Goal: Transaction & Acquisition: Purchase product/service

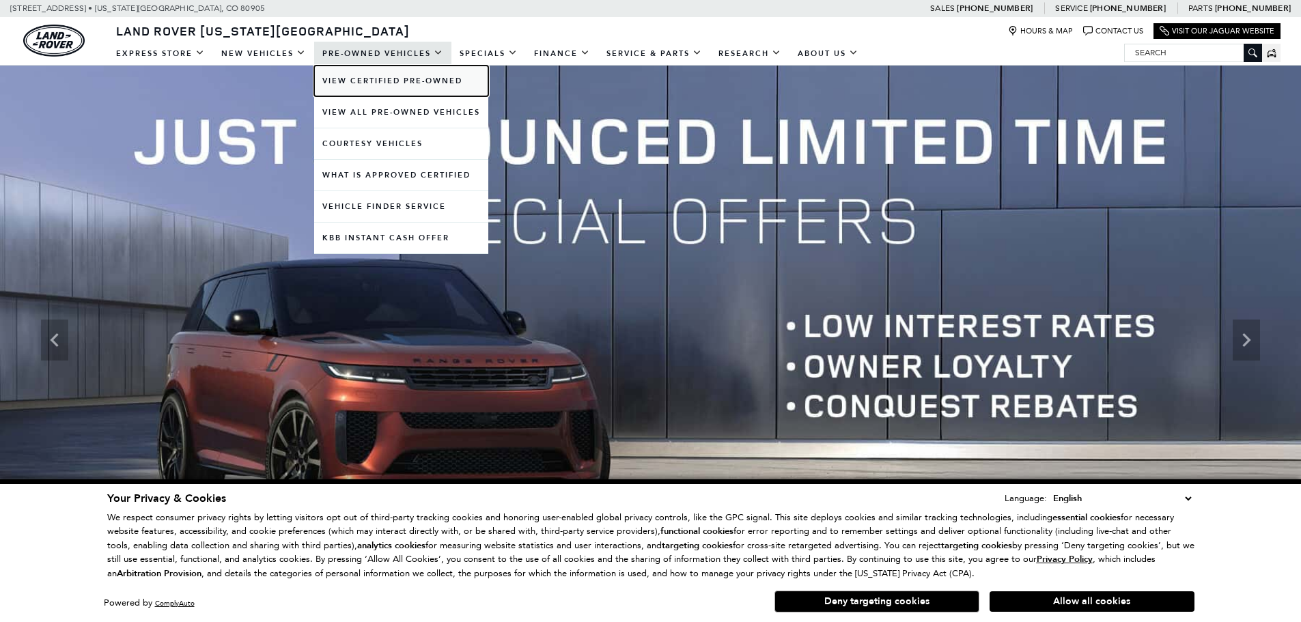
click at [365, 81] on link "View Certified Pre-Owned" at bounding box center [401, 81] width 174 height 31
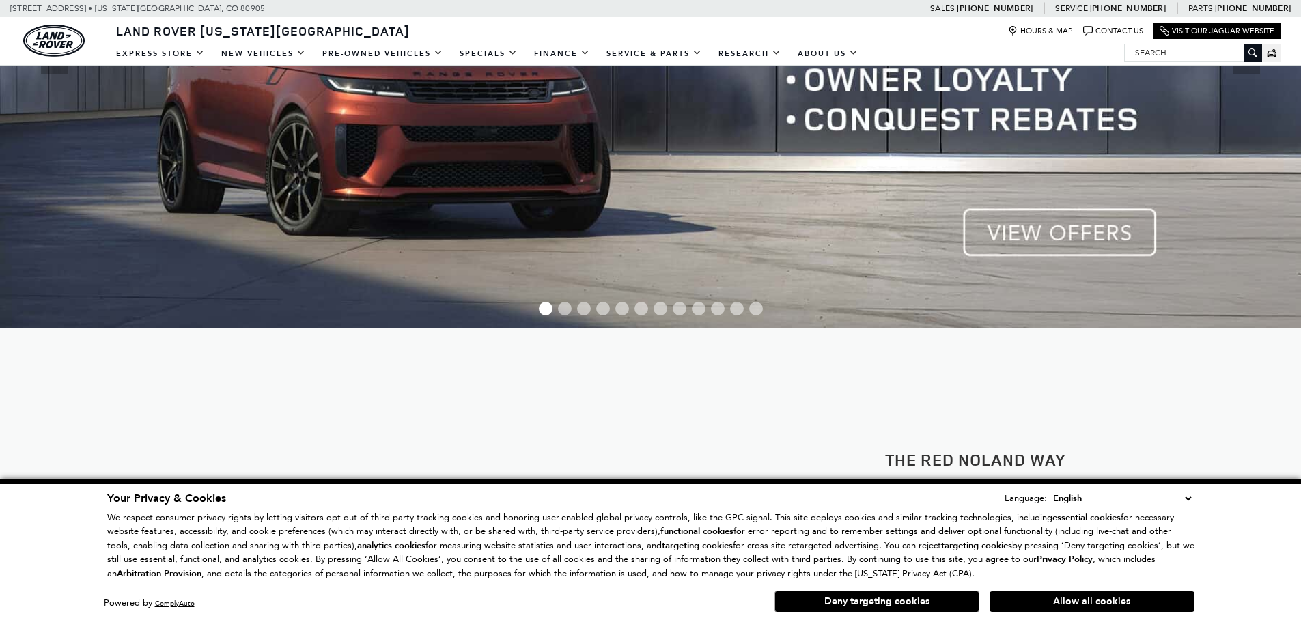
scroll to position [137, 0]
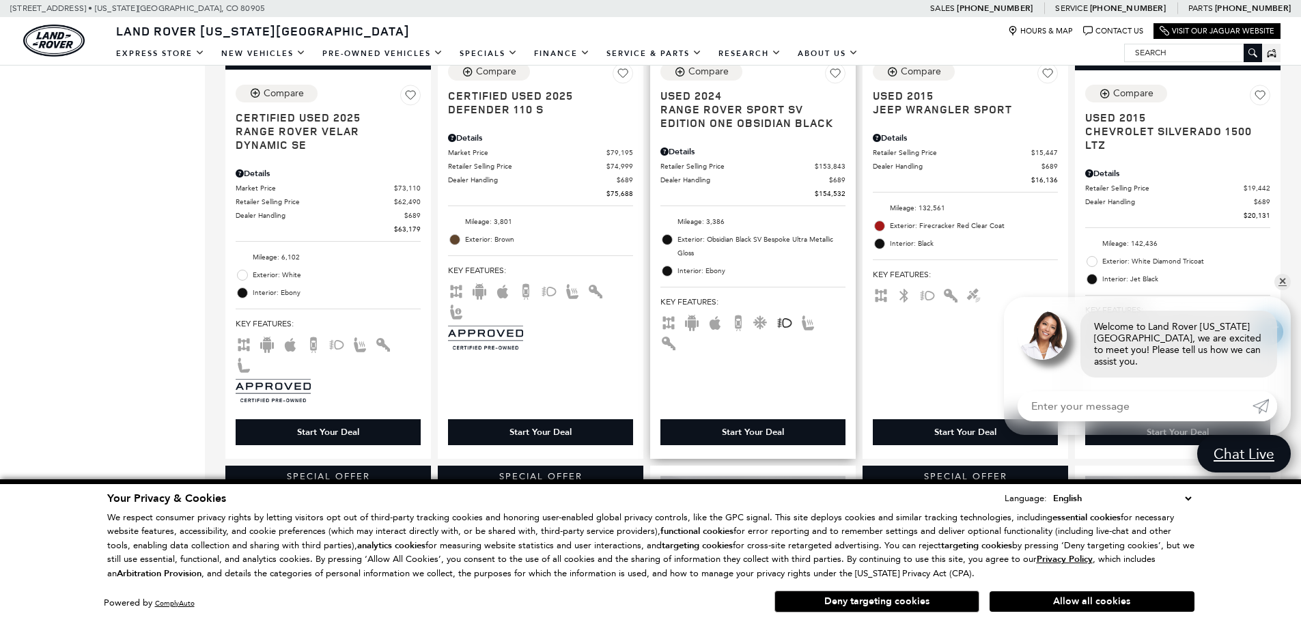
scroll to position [1434, 0]
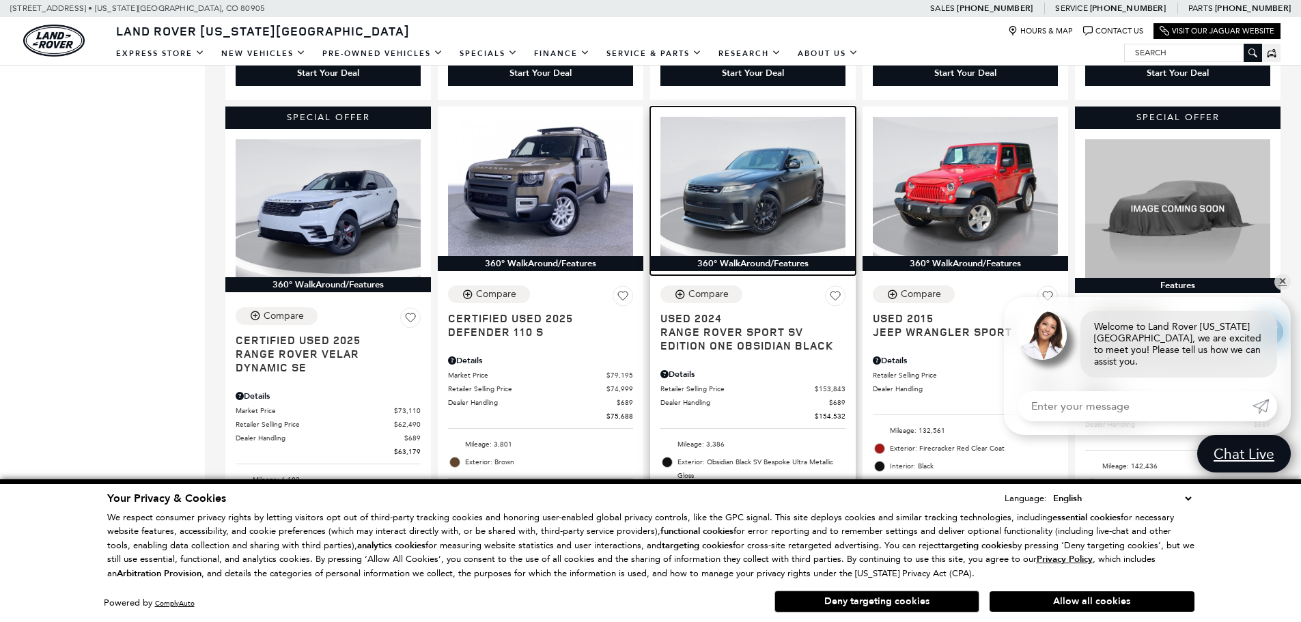
click at [774, 154] on img at bounding box center [752, 186] width 185 height 139
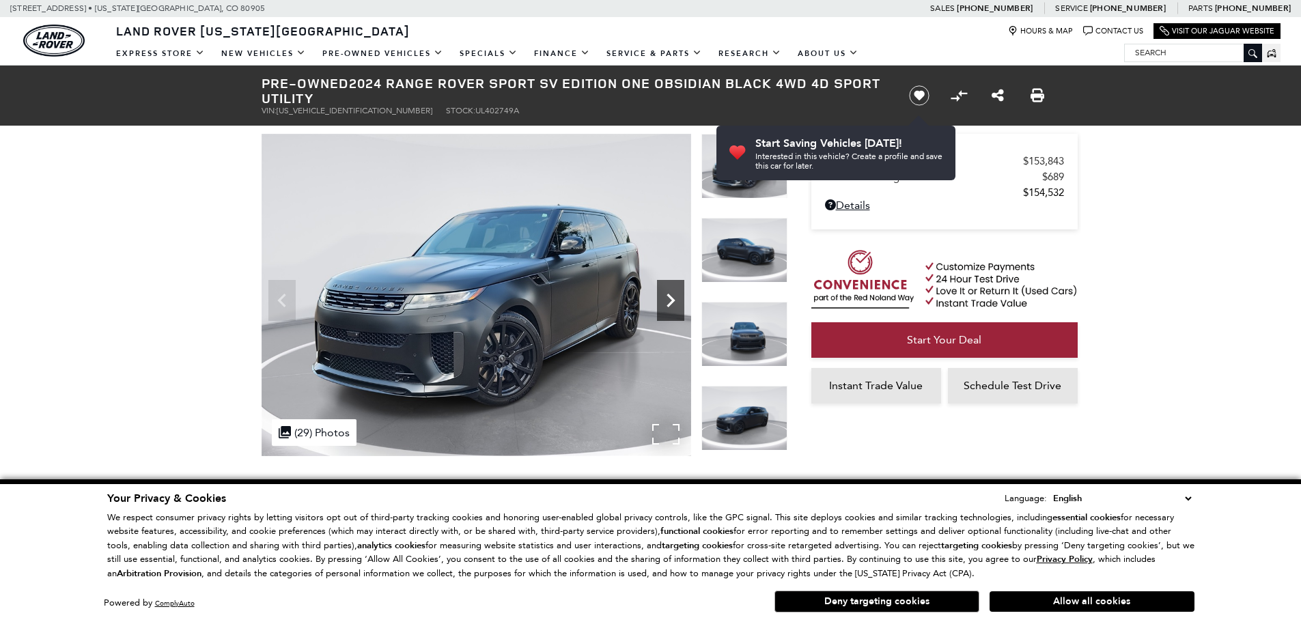
click at [669, 299] on icon "Next" at bounding box center [670, 300] width 27 height 27
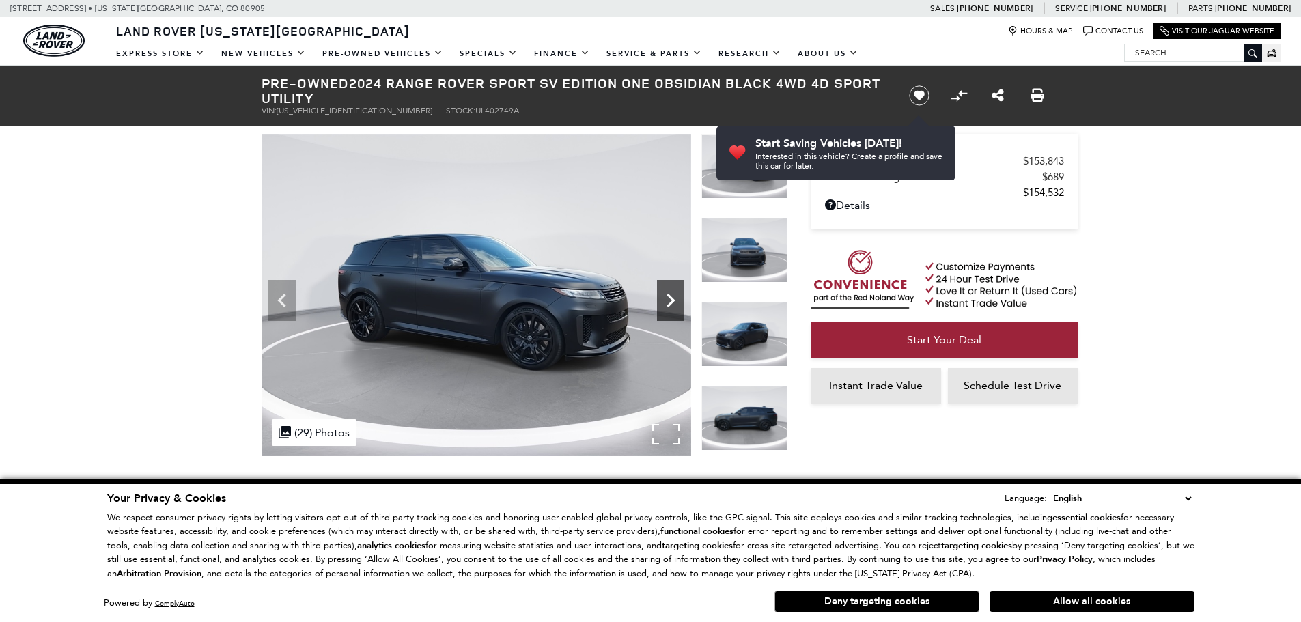
click at [669, 299] on icon "Next" at bounding box center [670, 300] width 27 height 27
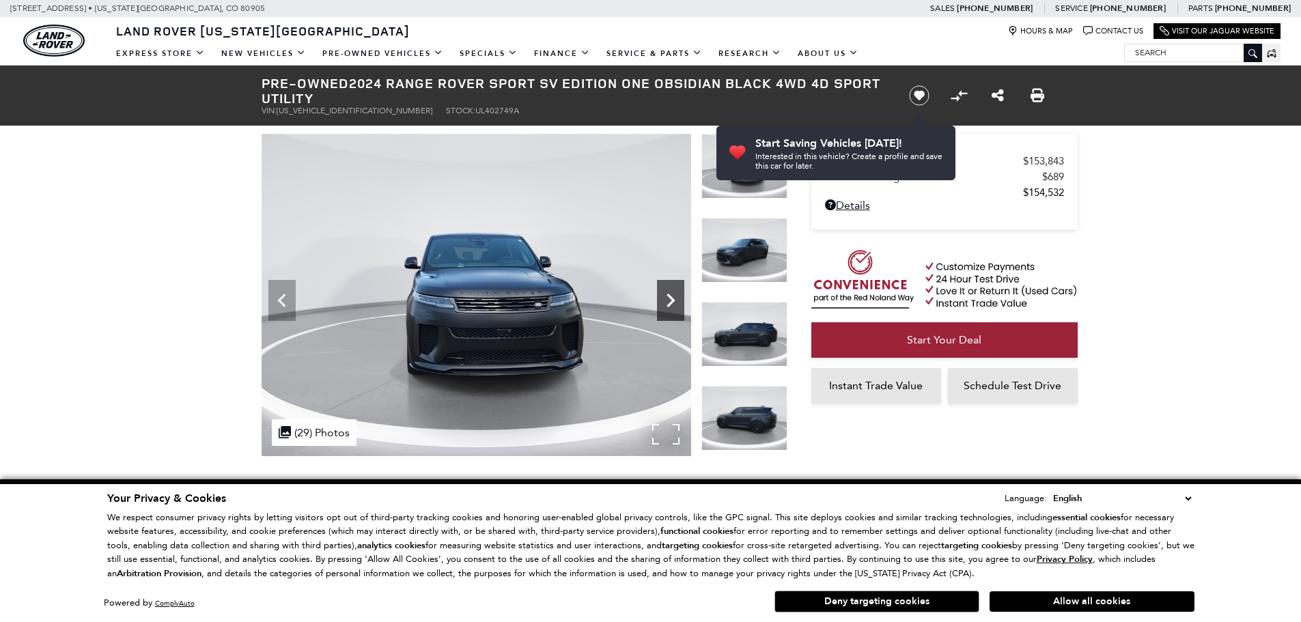
click at [669, 299] on icon "Next" at bounding box center [670, 300] width 27 height 27
click at [673, 295] on icon "Next" at bounding box center [670, 300] width 27 height 27
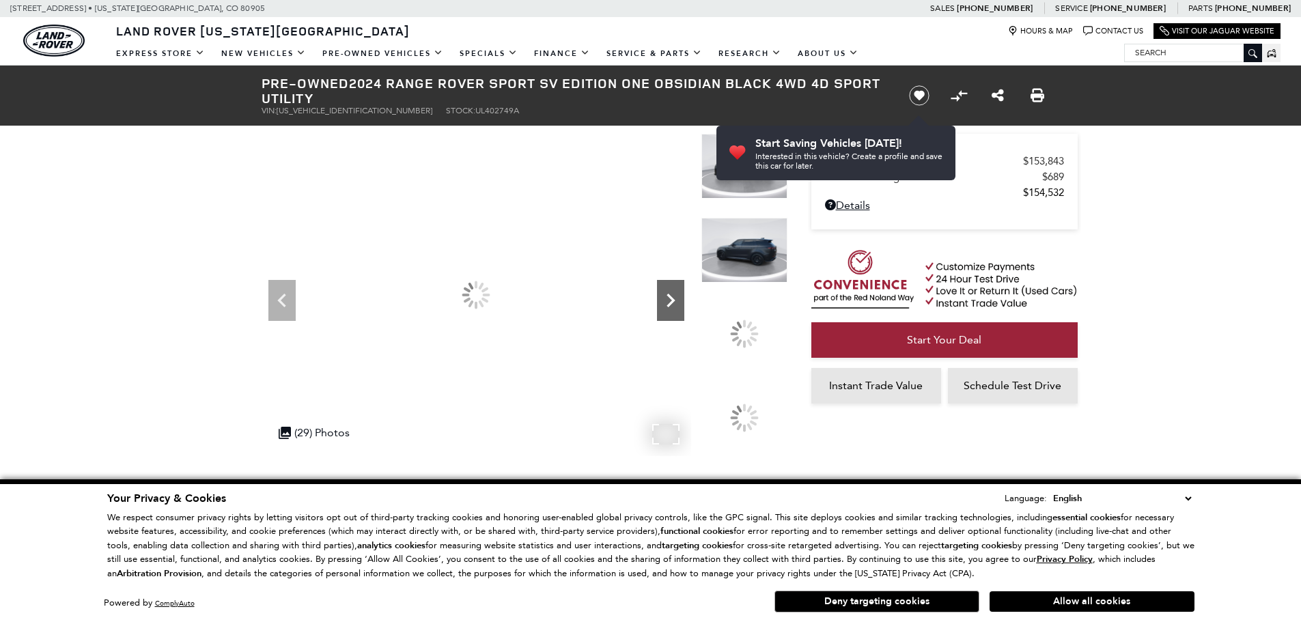
click at [667, 298] on icon "Next" at bounding box center [670, 300] width 27 height 27
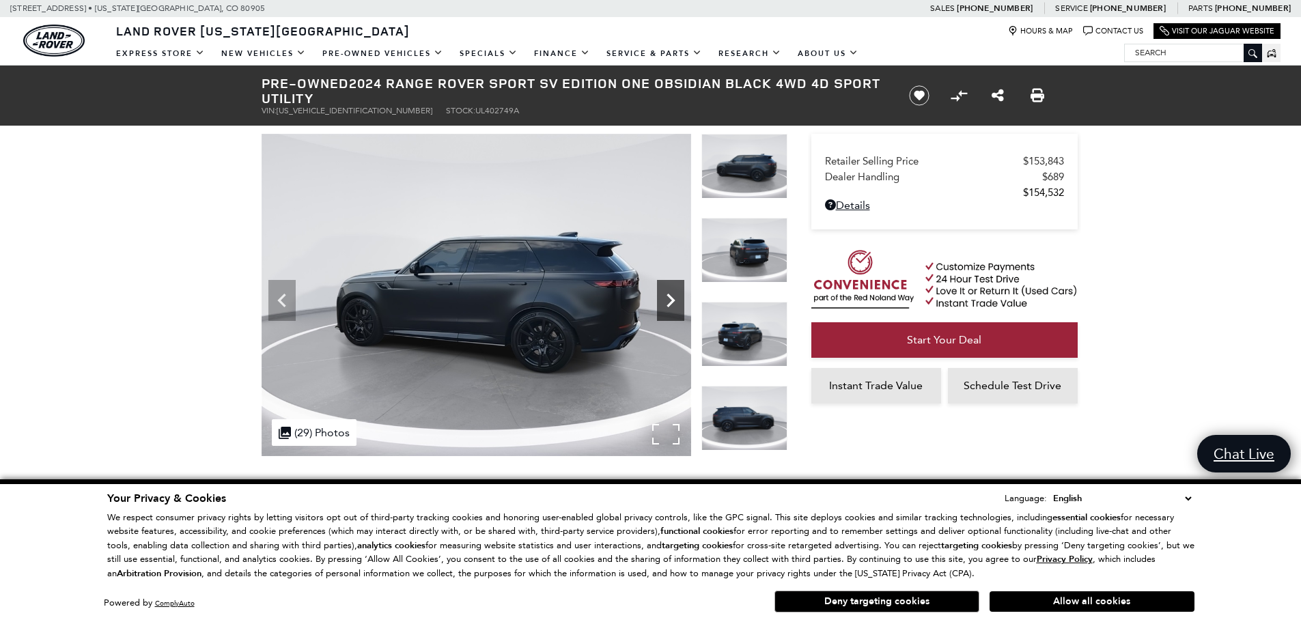
click at [668, 296] on icon "Next" at bounding box center [671, 301] width 8 height 14
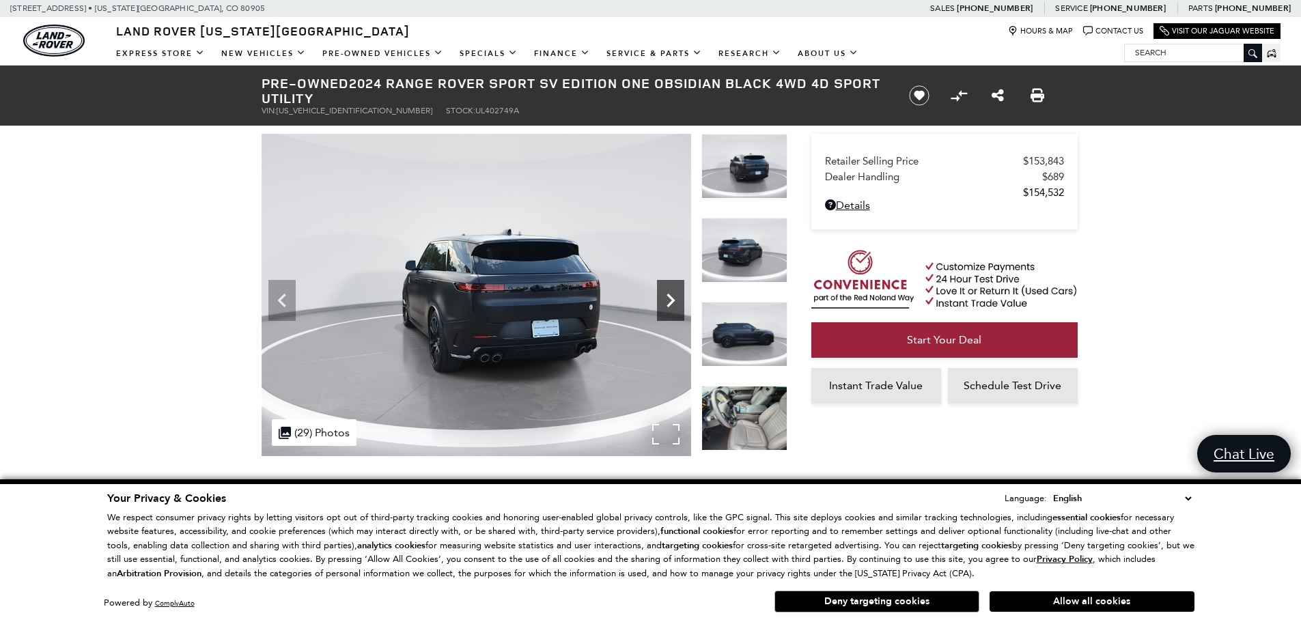
click at [668, 296] on icon "Next" at bounding box center [671, 301] width 8 height 14
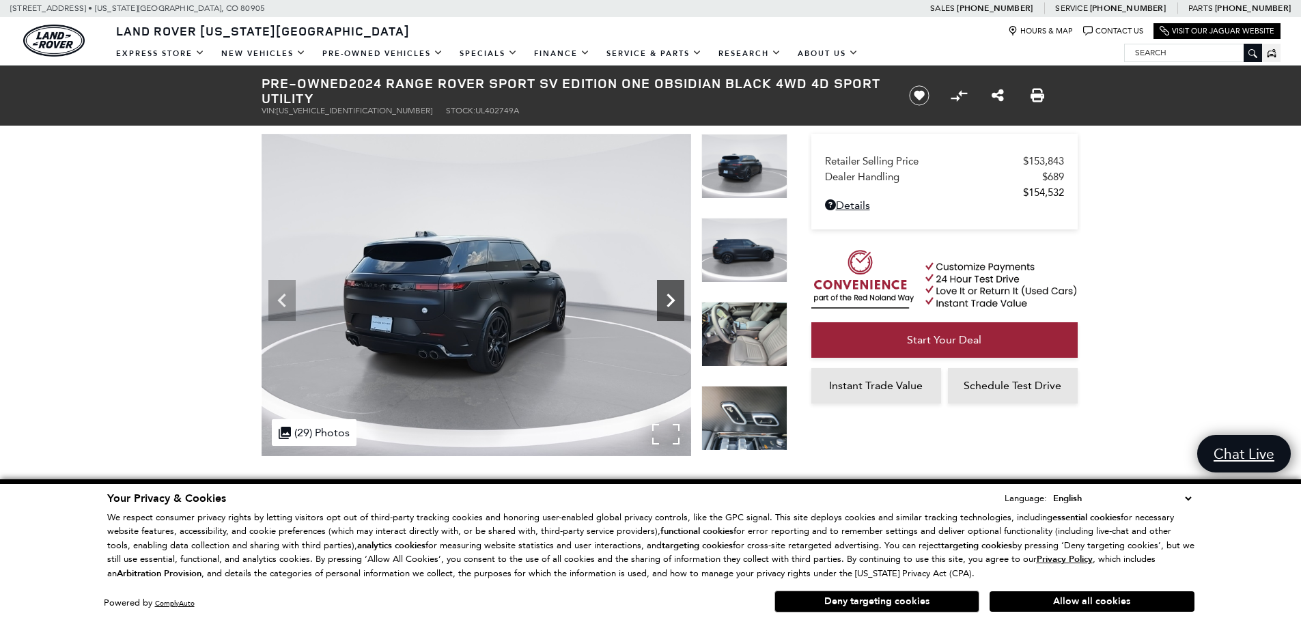
click at [667, 293] on icon "Next" at bounding box center [670, 300] width 27 height 27
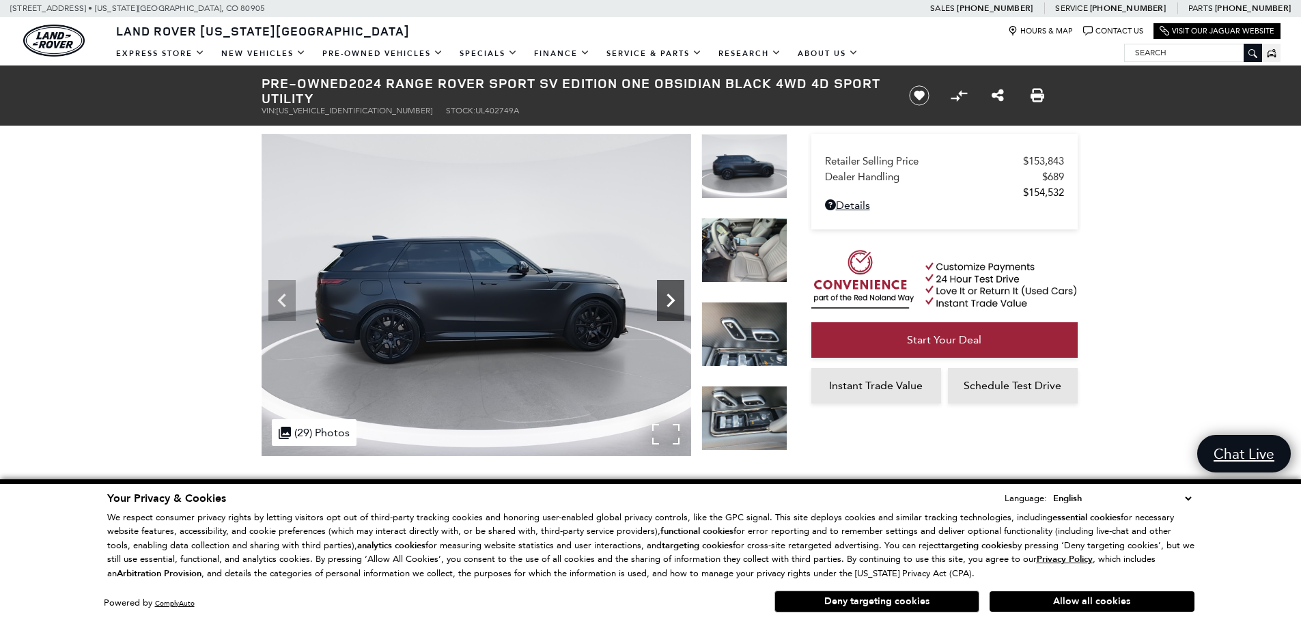
click at [667, 293] on icon "Next" at bounding box center [670, 300] width 27 height 27
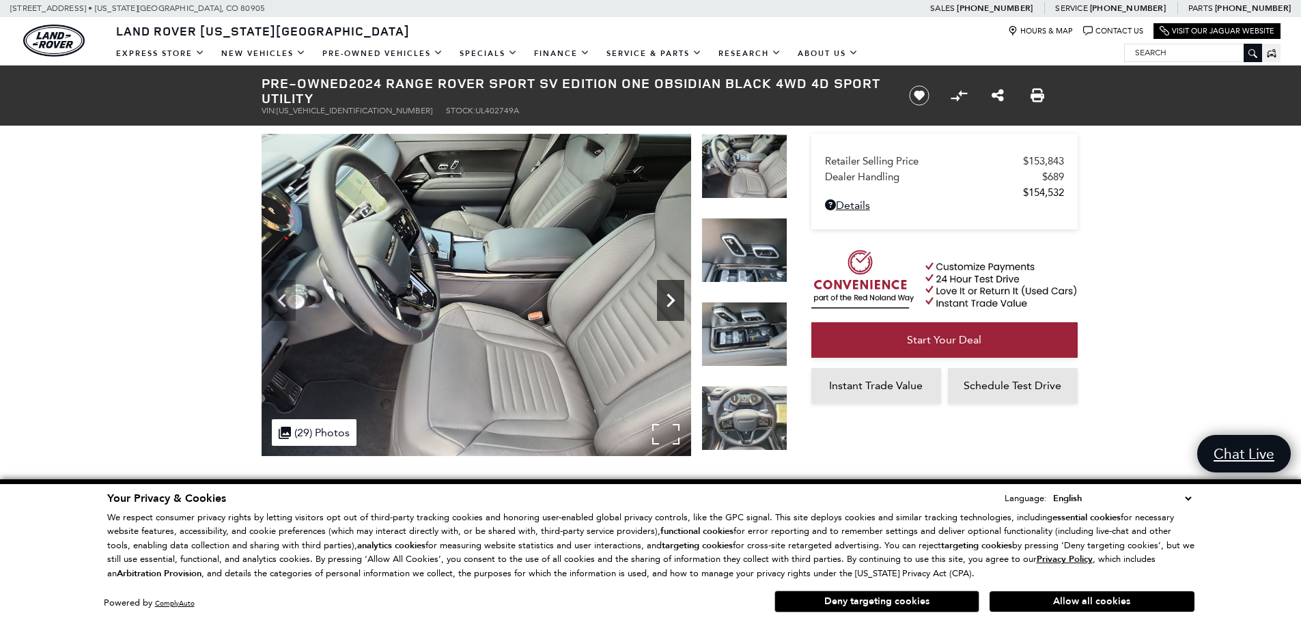
click at [667, 293] on icon "Next" at bounding box center [670, 300] width 27 height 27
